Goal: Information Seeking & Learning: Stay updated

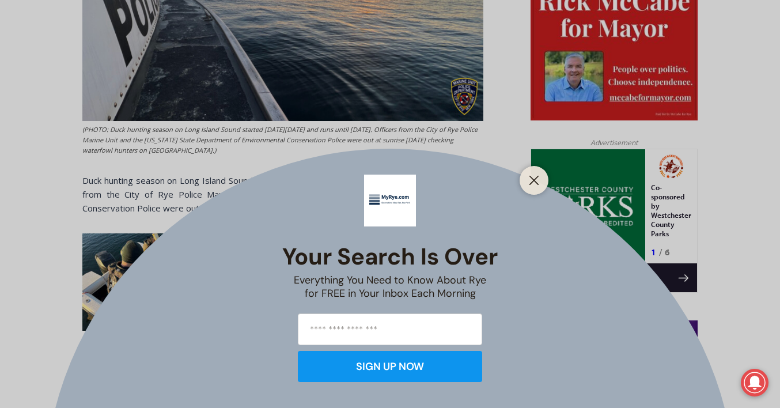
scroll to position [615, 0]
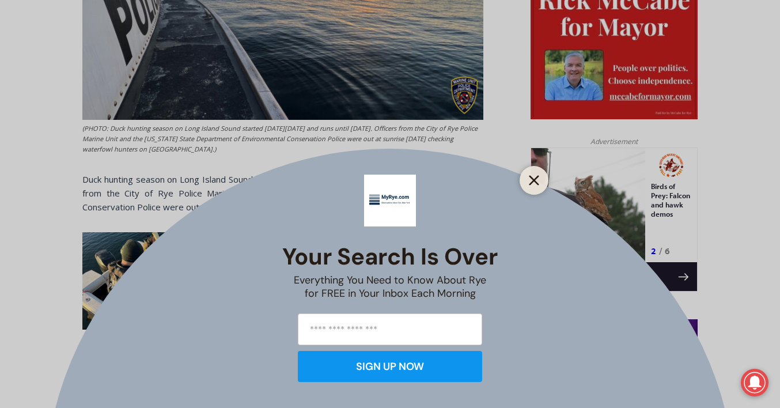
click at [533, 182] on icon "Close" at bounding box center [534, 180] width 10 height 10
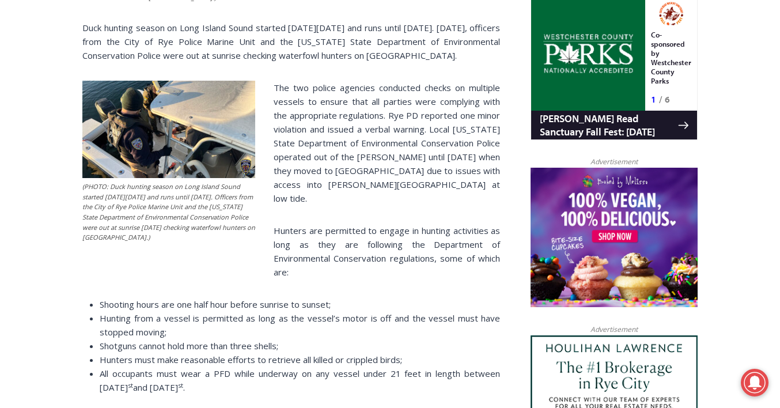
scroll to position [775, 0]
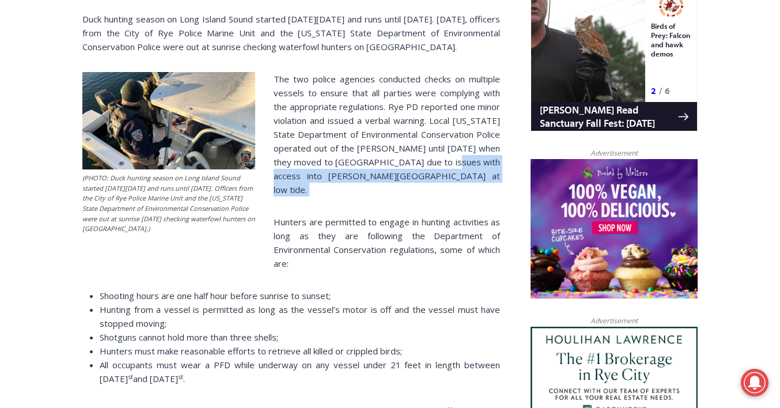
drag, startPoint x: 456, startPoint y: 210, endPoint x: 471, endPoint y: 184, distance: 29.7
click at [471, 184] on div "(PHOTO: Duck hunting season on Long Island Sound started on Saturday, December …" at bounding box center [291, 141] width 418 height 814
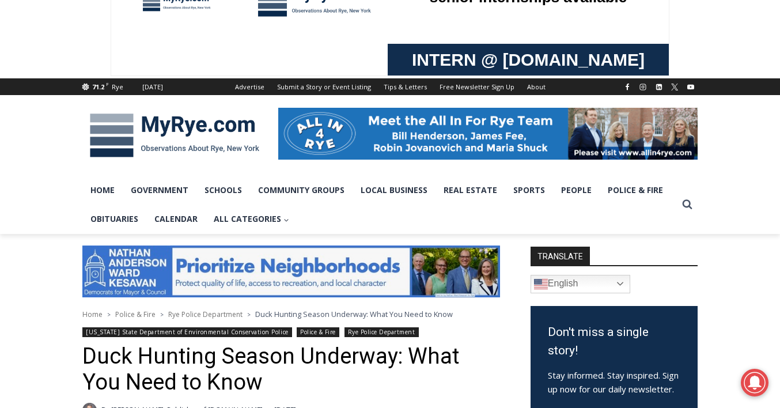
scroll to position [73, 0]
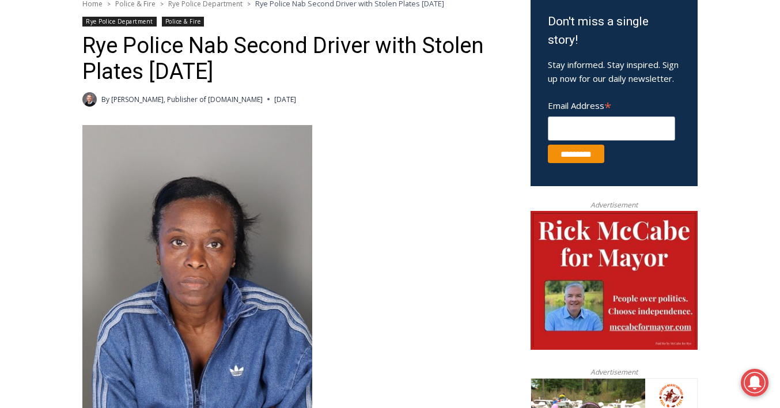
scroll to position [247, 0]
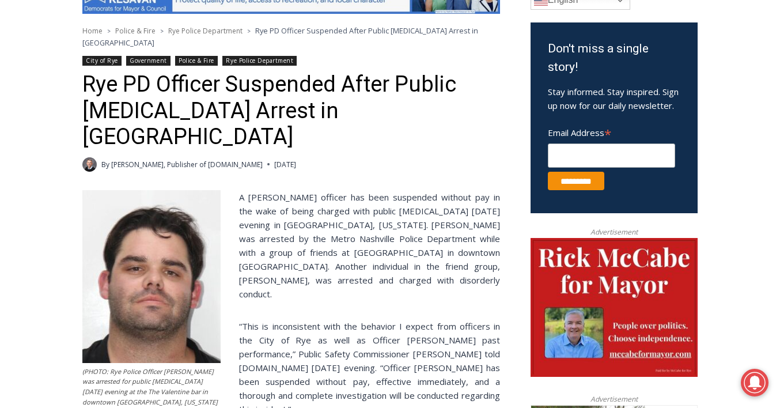
scroll to position [350, 0]
